Goal: Task Accomplishment & Management: Use online tool/utility

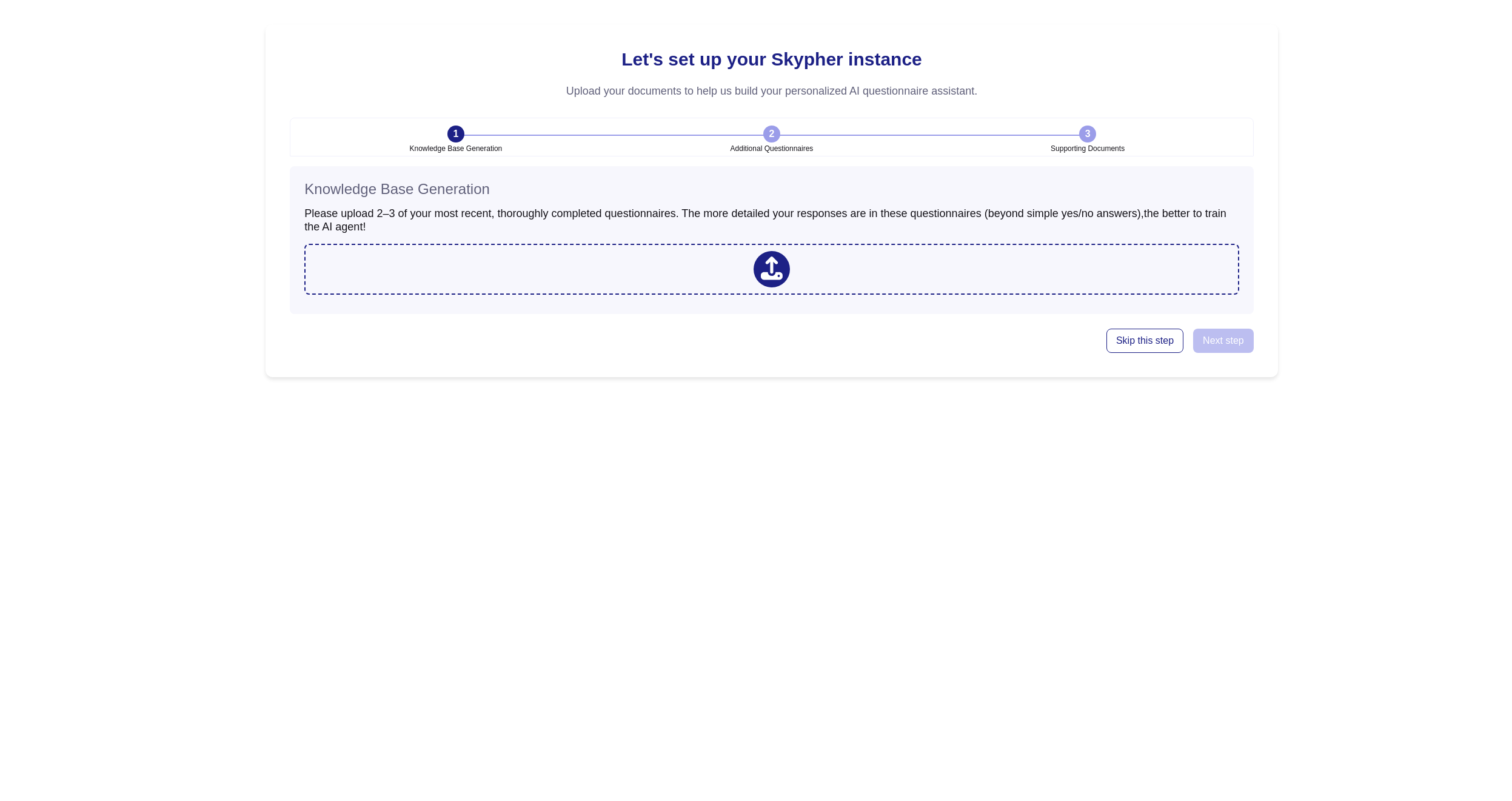
click at [575, 189] on h4 "Knowledge Base Generation" at bounding box center [772, 189] width 935 height 18
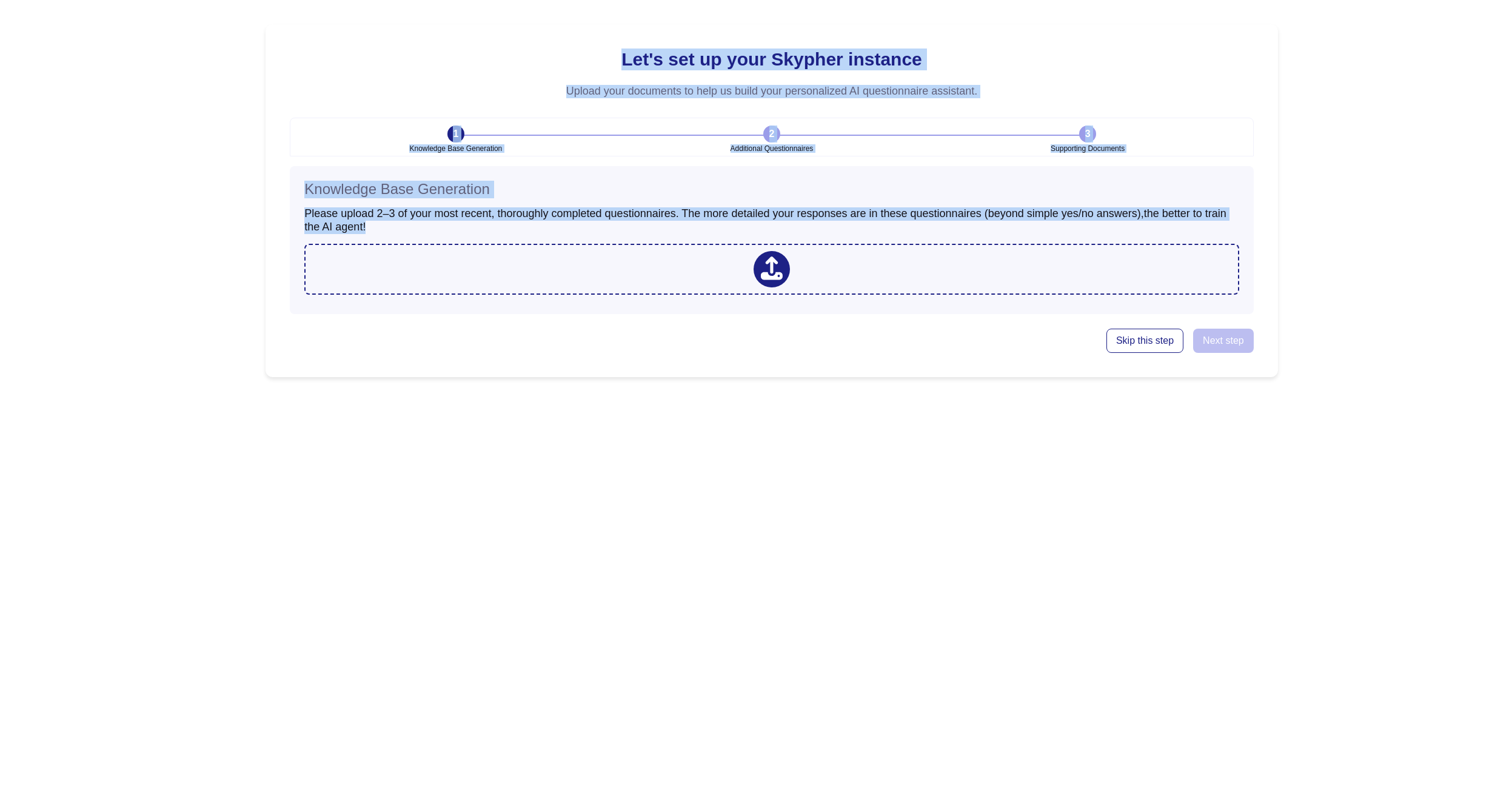
drag, startPoint x: 754, startPoint y: 25, endPoint x: 900, endPoint y: 352, distance: 358.1
click at [896, 325] on div "Let's set up your Skypher instance Upload your documents to help us build your …" at bounding box center [772, 200] width 1012 height 353
click at [870, 188] on h4 "Knowledge Base Generation" at bounding box center [772, 189] width 935 height 18
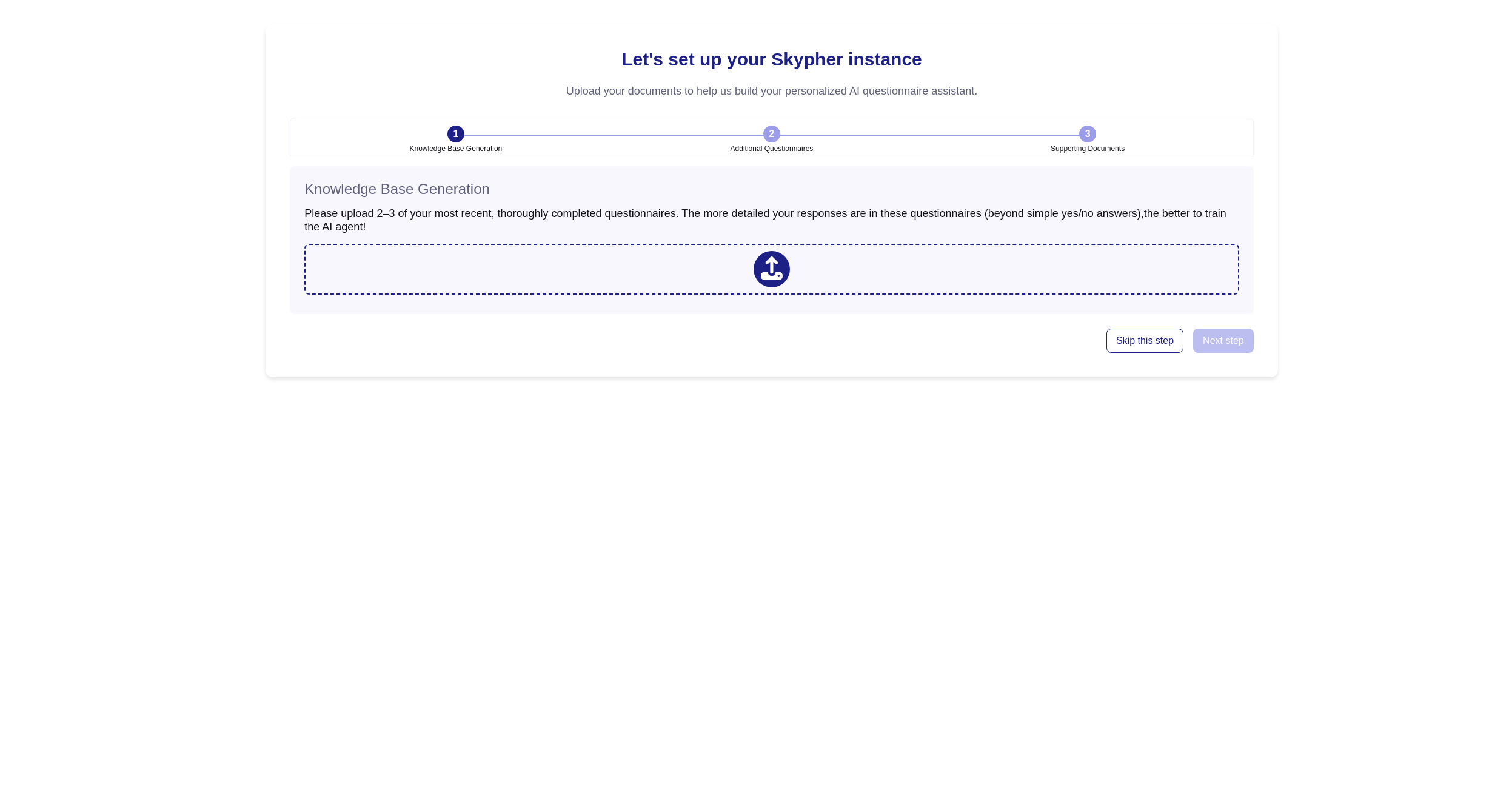
click at [870, 188] on h4 "Knowledge Base Generation" at bounding box center [772, 189] width 935 height 18
click at [1052, 228] on h3 "Please upload 2–3 of your most recent, thoroughly completed questionnaires. The…" at bounding box center [772, 220] width 935 height 26
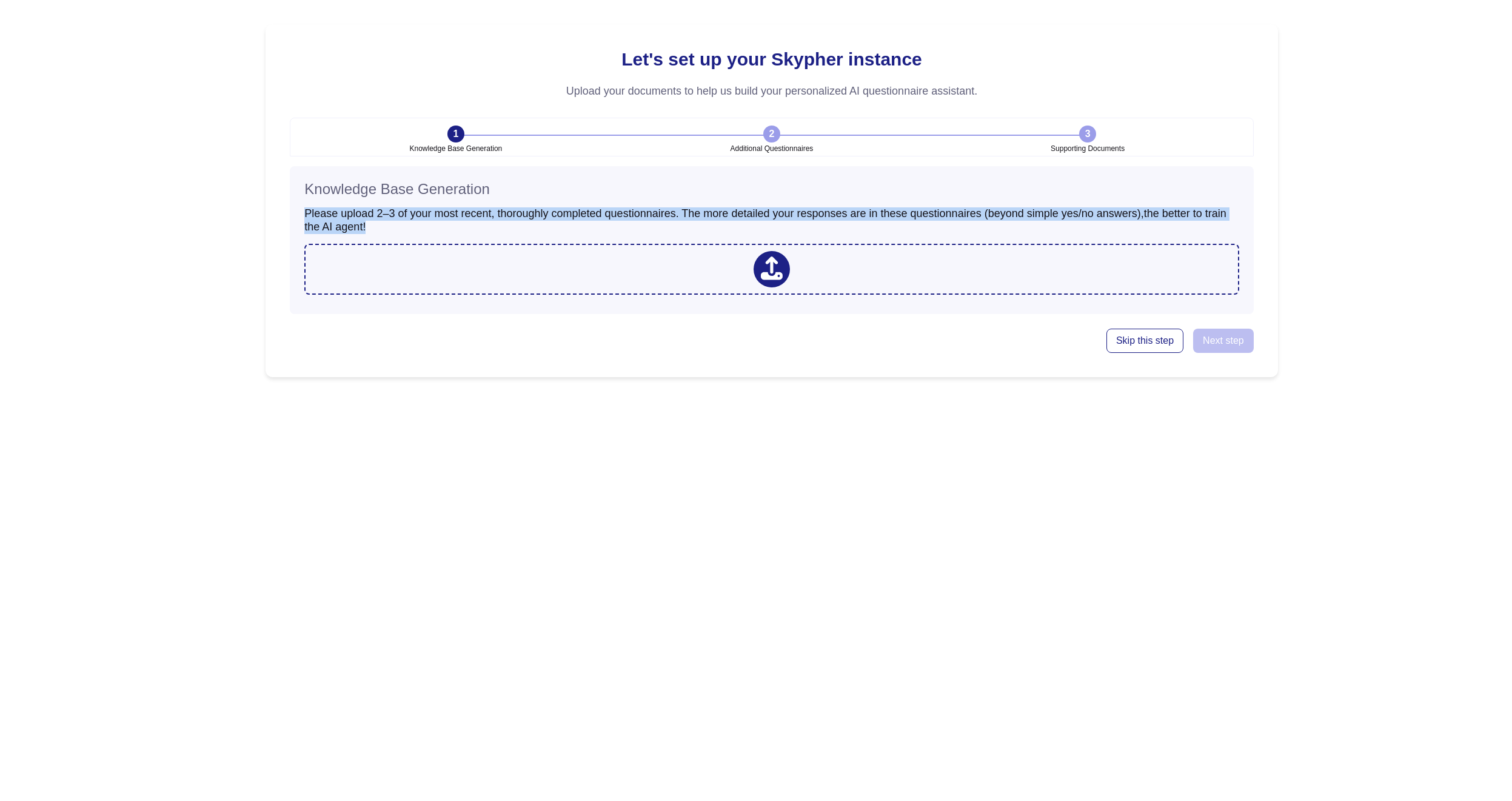
click at [1052, 228] on h3 "Please upload 2–3 of your most recent, thoroughly completed questionnaires. The…" at bounding box center [772, 220] width 935 height 26
click at [808, 259] on div at bounding box center [772, 269] width 935 height 51
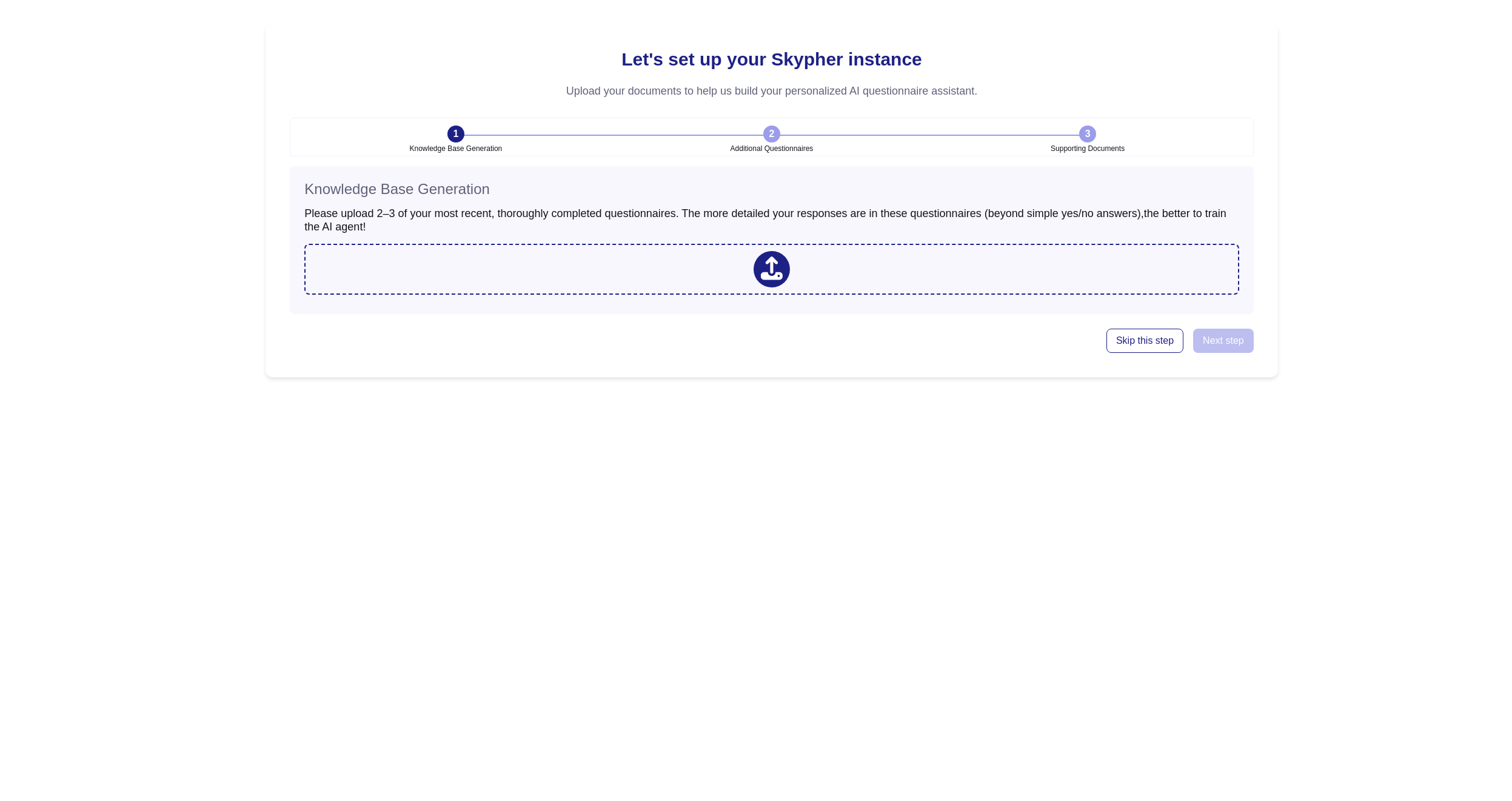
click at [629, 221] on h3 "Please upload 2–3 of your most recent, thoroughly completed questionnaires. The…" at bounding box center [772, 220] width 935 height 26
click at [687, 10] on div "Let's set up your Skypher instance Upload your documents to help us build your …" at bounding box center [772, 200] width 1036 height 401
click at [944, 294] on div "Knowledge Base Generation Please upload 2–3 of your most recent, thoroughly com…" at bounding box center [771, 240] width 963 height 148
click at [893, 264] on div at bounding box center [772, 269] width 935 height 51
